Goal: Navigation & Orientation: Go to known website

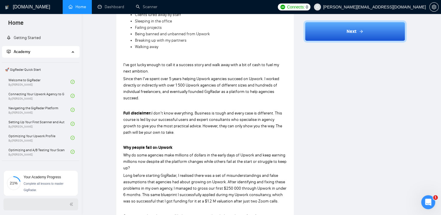
scroll to position [96, 0]
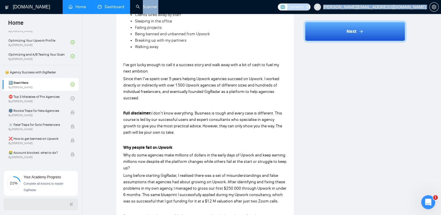
click at [111, 13] on div "[DOMAIN_NAME] Home Dashboard Scanner Connects: 0 [PERSON_NAME][EMAIL_ADDRESS][D…" at bounding box center [262, 117] width 360 height 714
click at [111, 13] on li "Dashboard" at bounding box center [111, 7] width 38 height 14
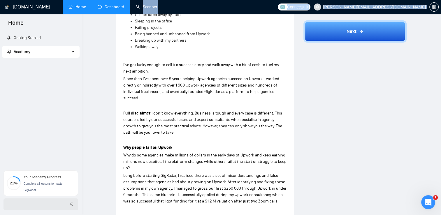
scroll to position [0, 0]
click at [114, 6] on link "Dashboard" at bounding box center [111, 6] width 27 height 5
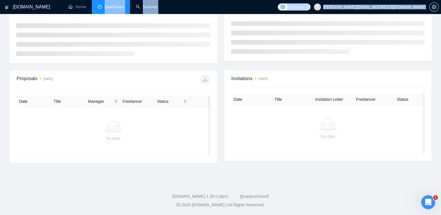
scroll to position [91, 0]
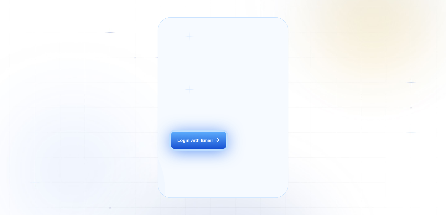
click at [207, 143] on div "Login with Email" at bounding box center [194, 140] width 35 height 6
